Goal: Use online tool/utility: Utilize a website feature to perform a specific function

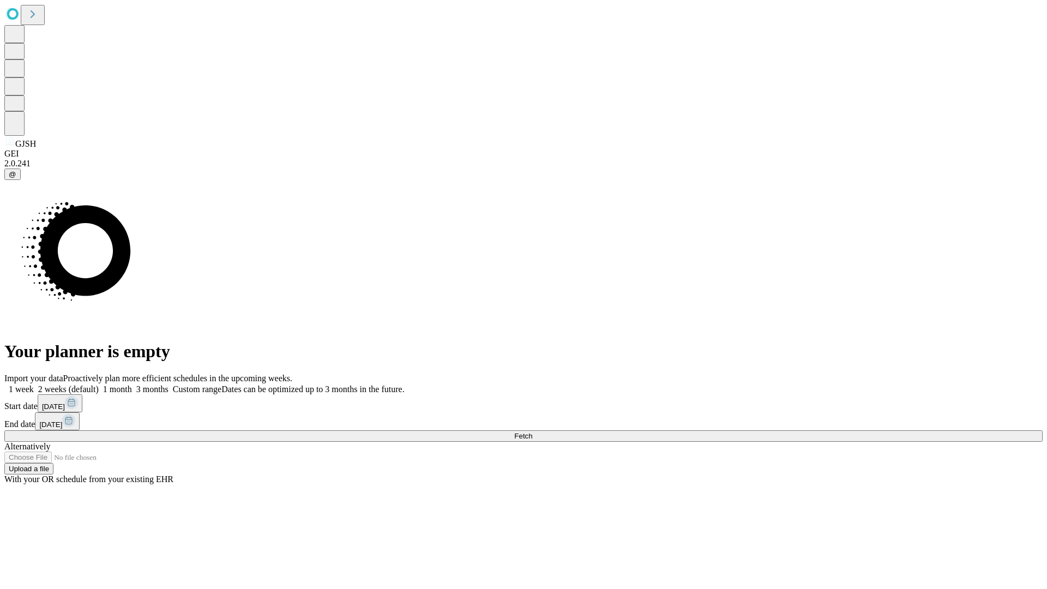
click at [532, 432] on span "Fetch" at bounding box center [523, 436] width 18 height 8
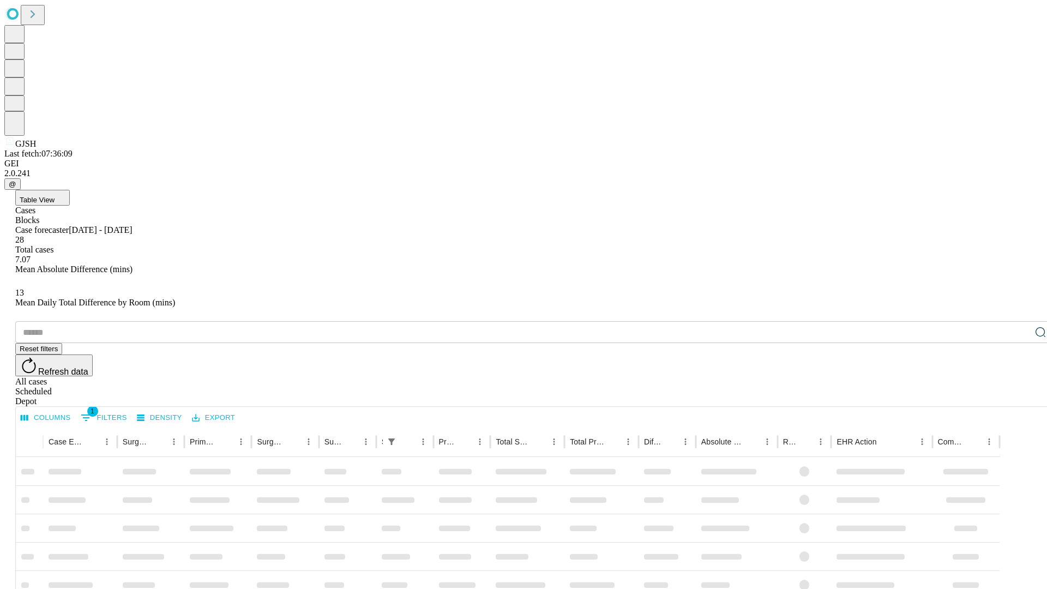
click at [1018, 396] on div "Depot" at bounding box center [534, 401] width 1038 height 10
